Goal: Task Accomplishment & Management: Manage account settings

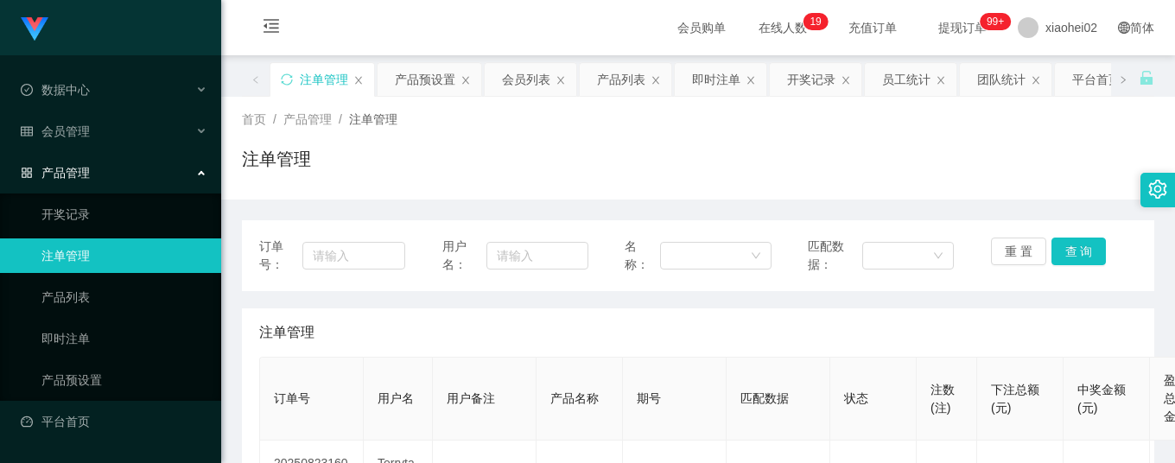
scroll to position [230, 0]
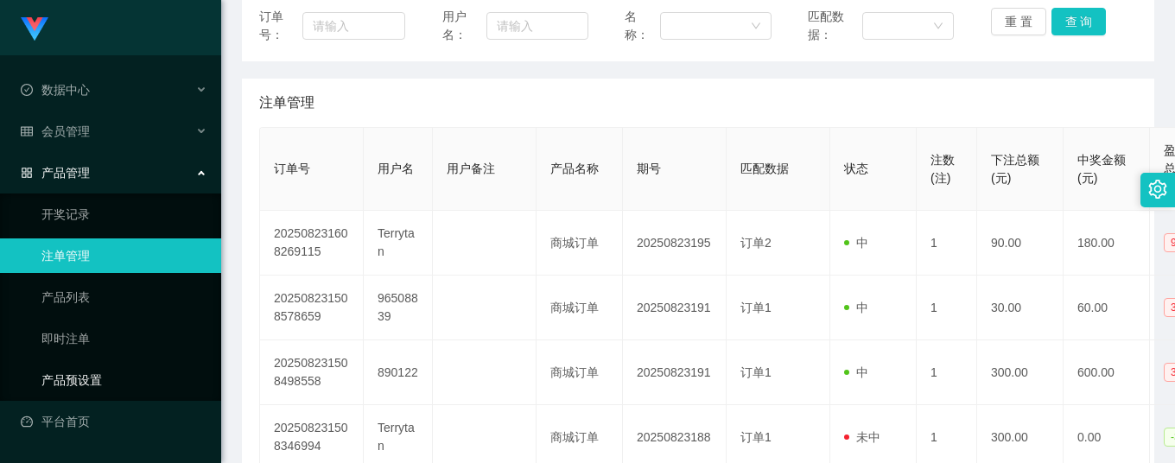
click at [79, 365] on link "产品预设置" at bounding box center [124, 380] width 166 height 35
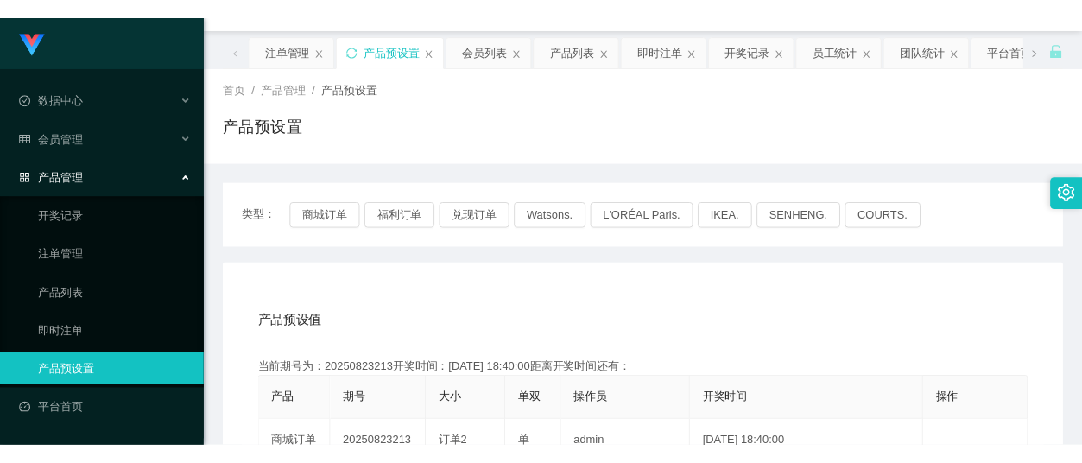
scroll to position [115, 0]
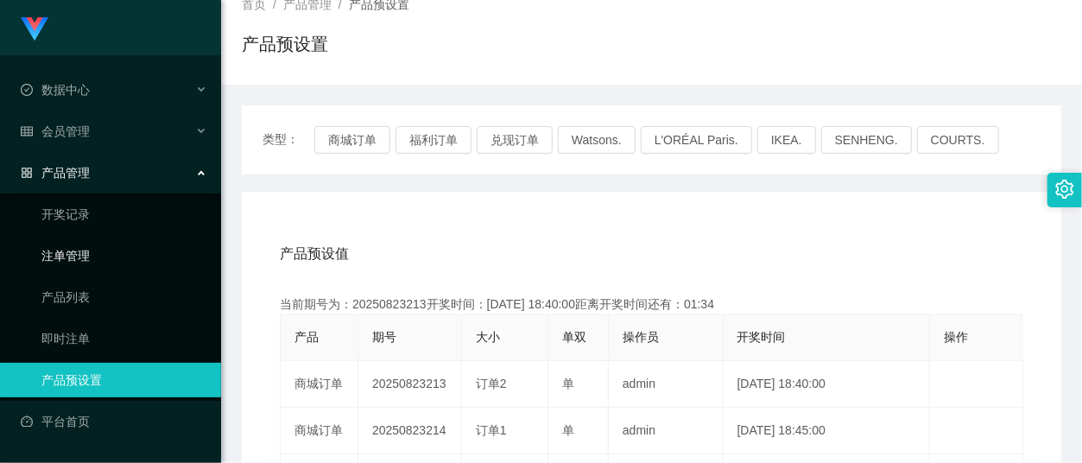
click at [101, 257] on link "注单管理" at bounding box center [124, 255] width 166 height 35
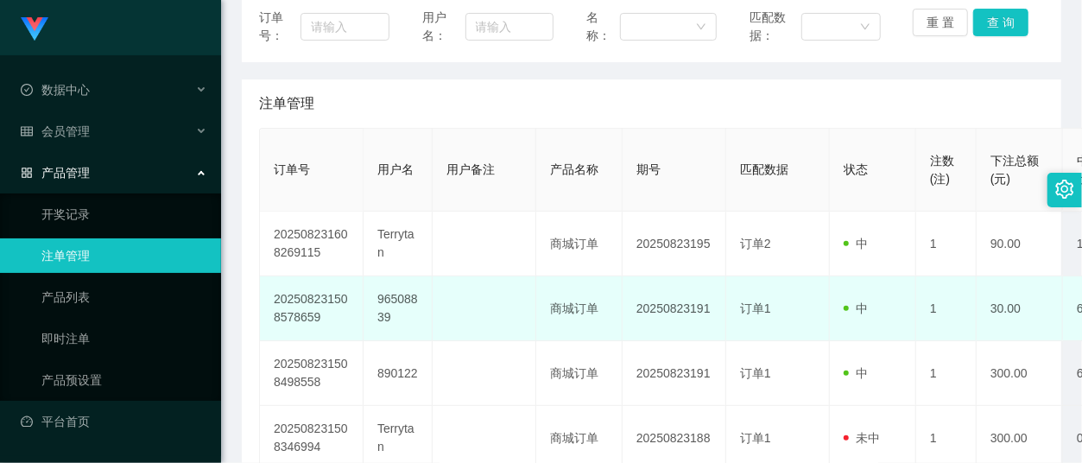
scroll to position [230, 0]
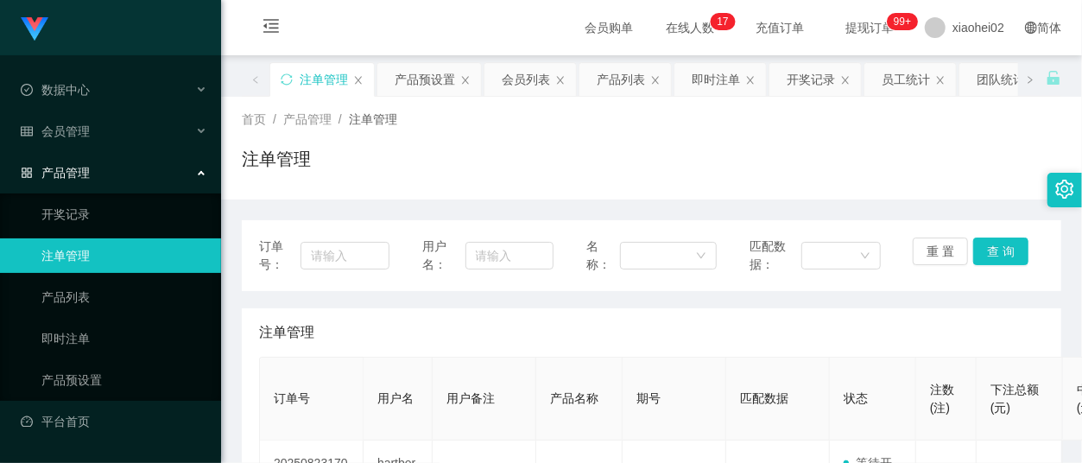
scroll to position [230, 0]
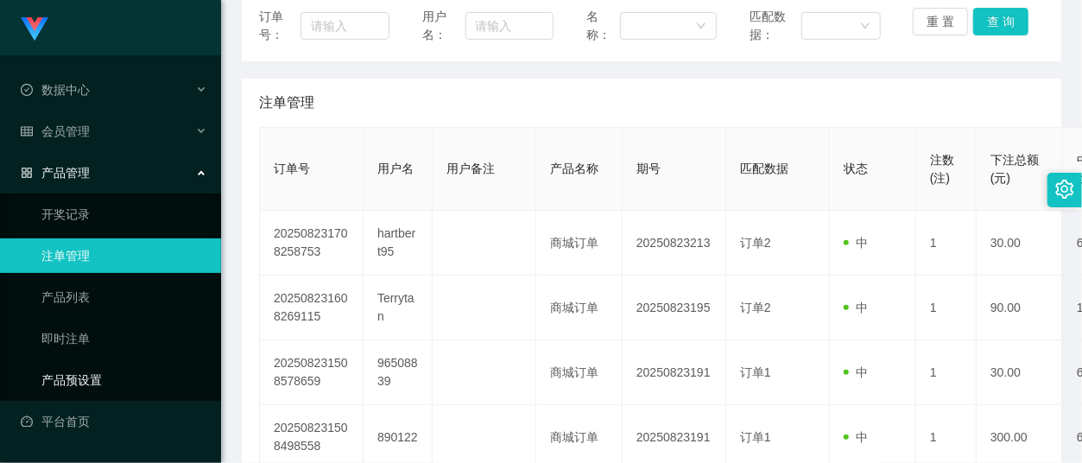
click at [85, 370] on link "产品预设置" at bounding box center [124, 380] width 166 height 35
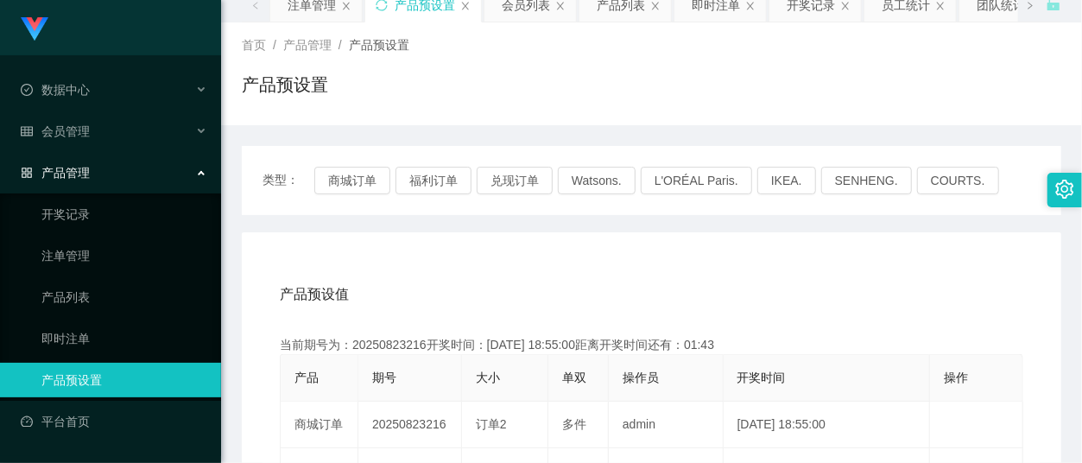
scroll to position [115, 0]
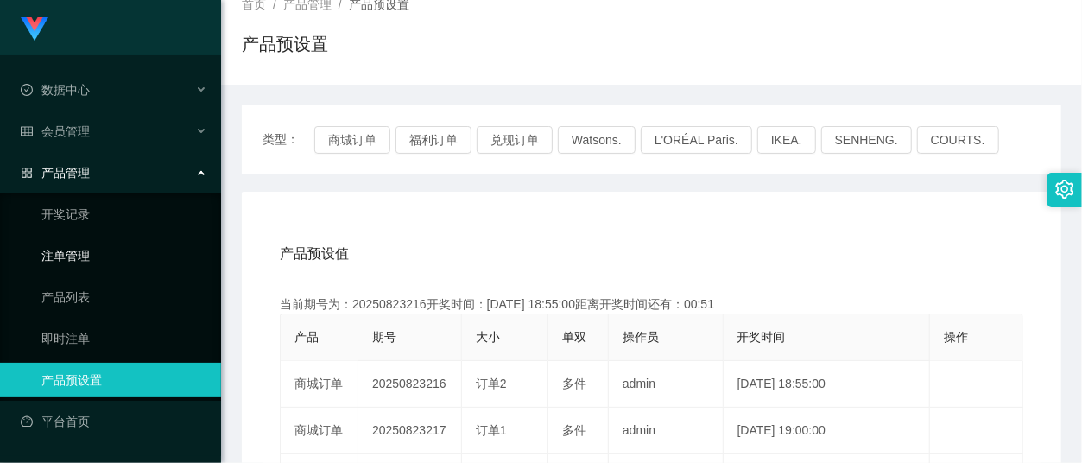
click at [63, 242] on link "注单管理" at bounding box center [124, 255] width 166 height 35
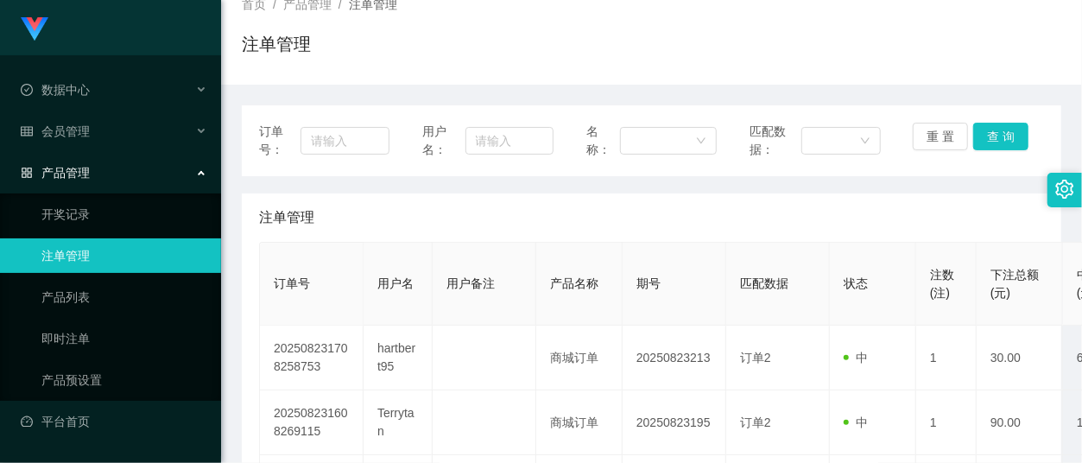
scroll to position [230, 0]
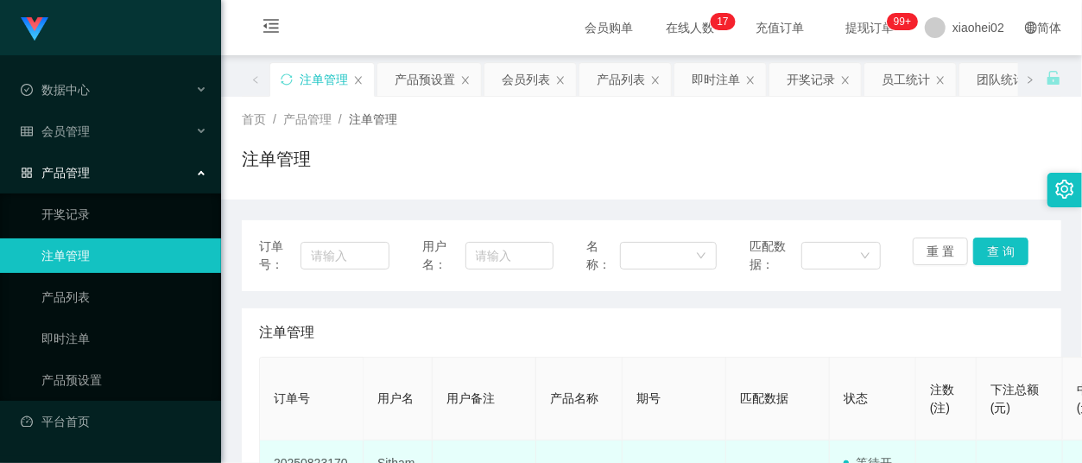
scroll to position [115, 0]
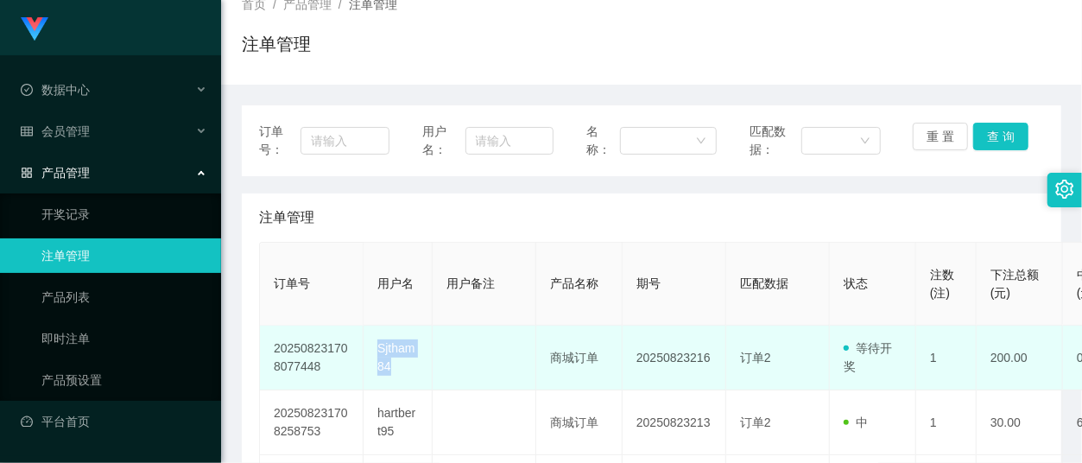
drag, startPoint x: 377, startPoint y: 346, endPoint x: 405, endPoint y: 360, distance: 30.9
click at [405, 360] on td "Sjtham84" at bounding box center [398, 358] width 69 height 65
copy td "Sjtham84"
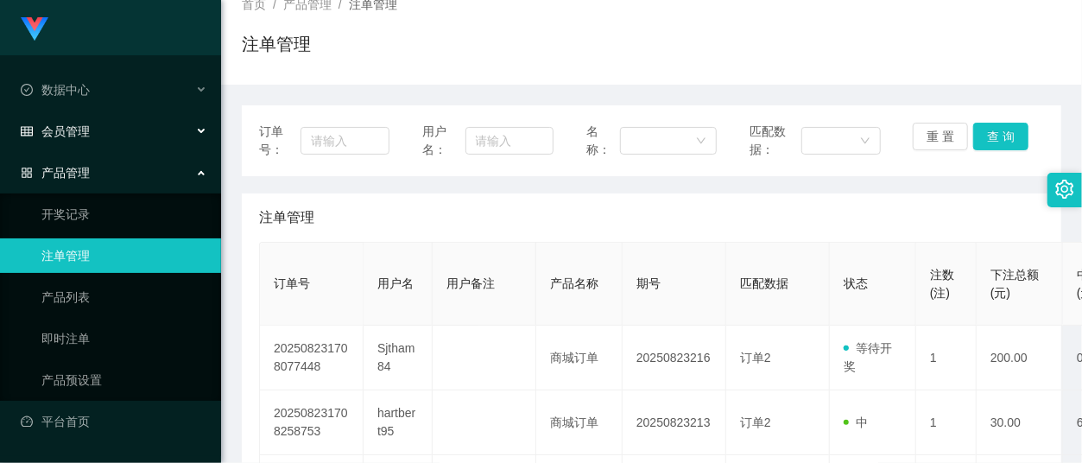
drag, startPoint x: 84, startPoint y: 121, endPoint x: 88, endPoint y: 171, distance: 50.3
click at [84, 124] on span "会员管理" at bounding box center [55, 131] width 69 height 14
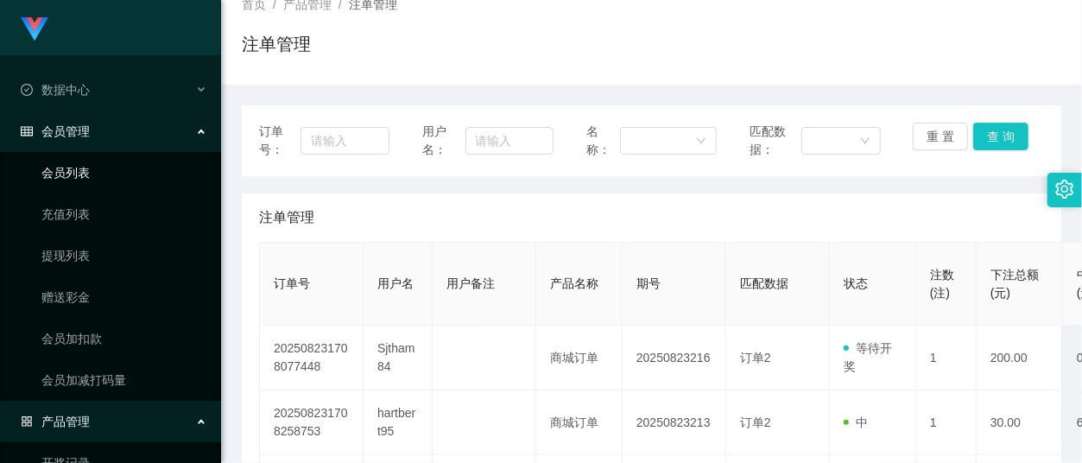
click at [77, 171] on link "会员列表" at bounding box center [124, 172] width 166 height 35
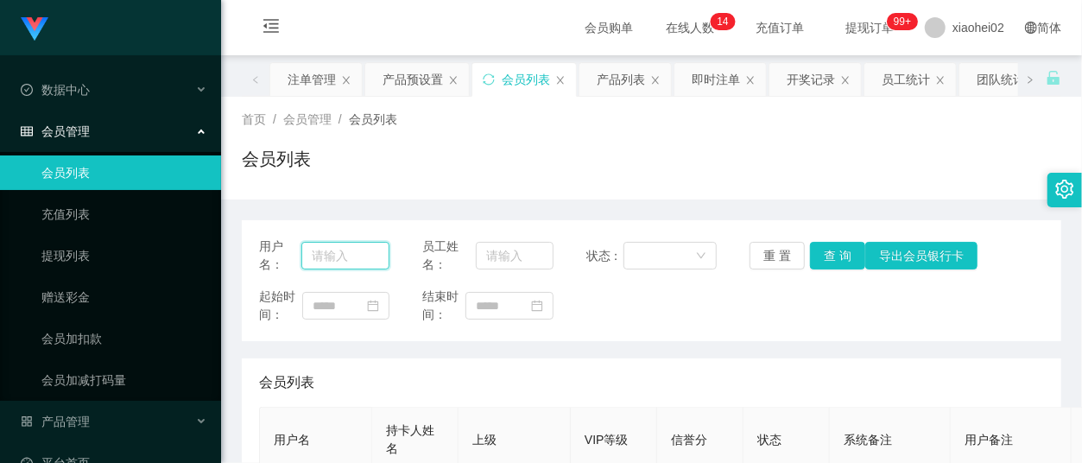
click at [322, 253] on input "text" at bounding box center [345, 256] width 88 height 28
paste input "Sjtham84"
type input "Sjtham84"
click at [816, 263] on button "查 询" at bounding box center [837, 256] width 55 height 28
